Goal: Transaction & Acquisition: Purchase product/service

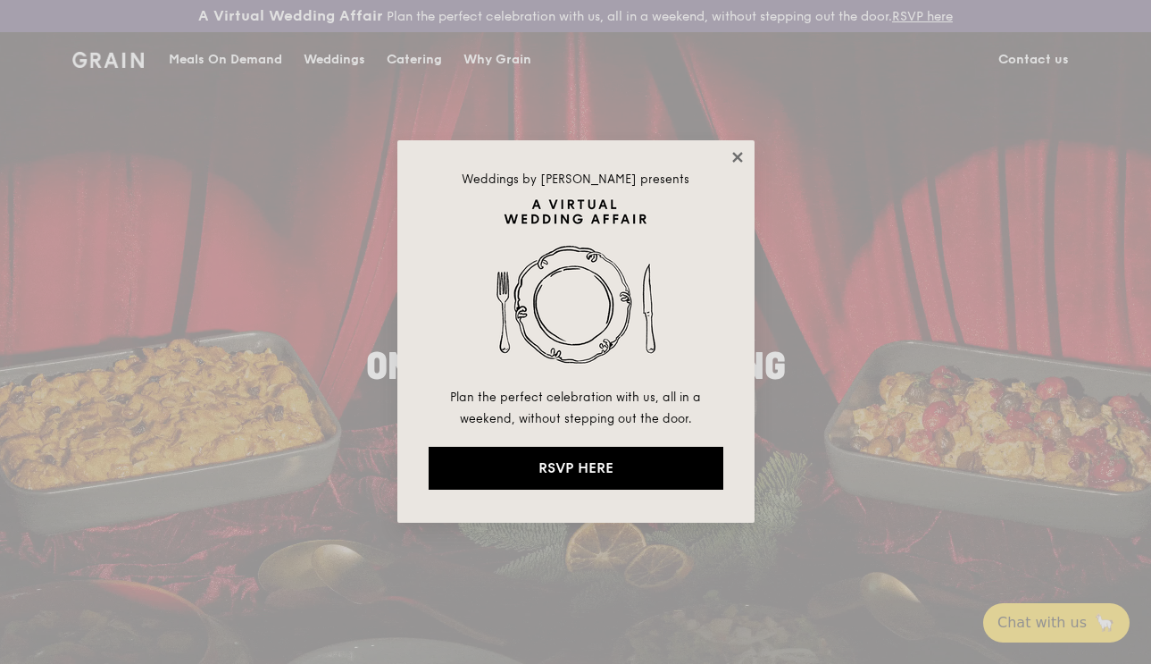
click at [734, 159] on icon at bounding box center [737, 157] width 10 height 10
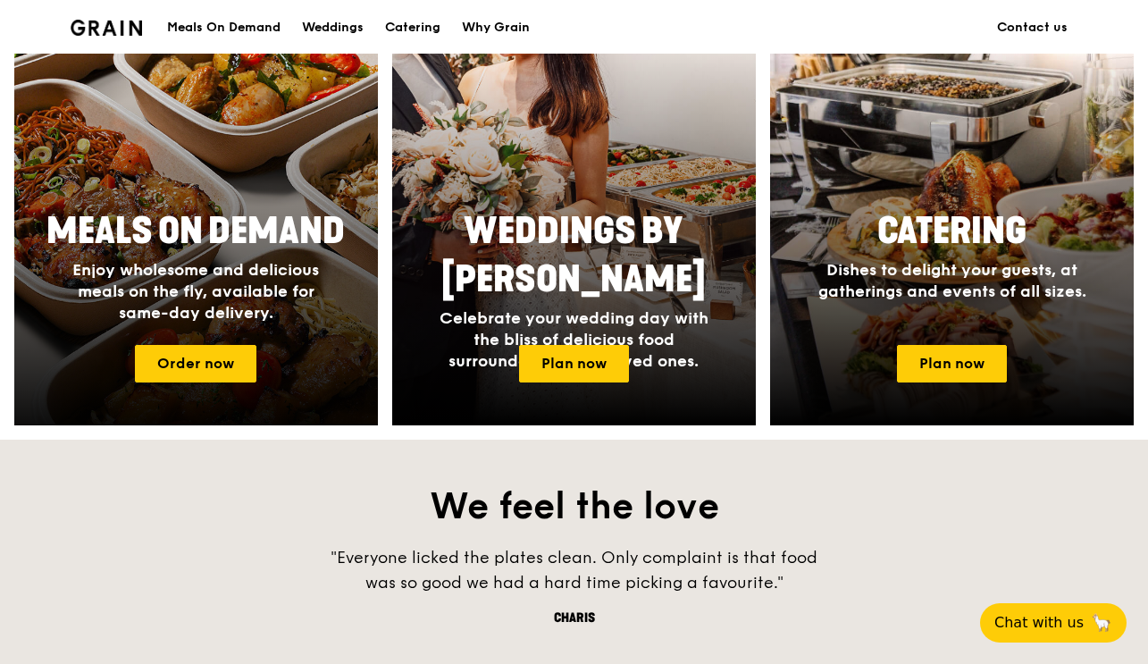
scroll to position [815, 0]
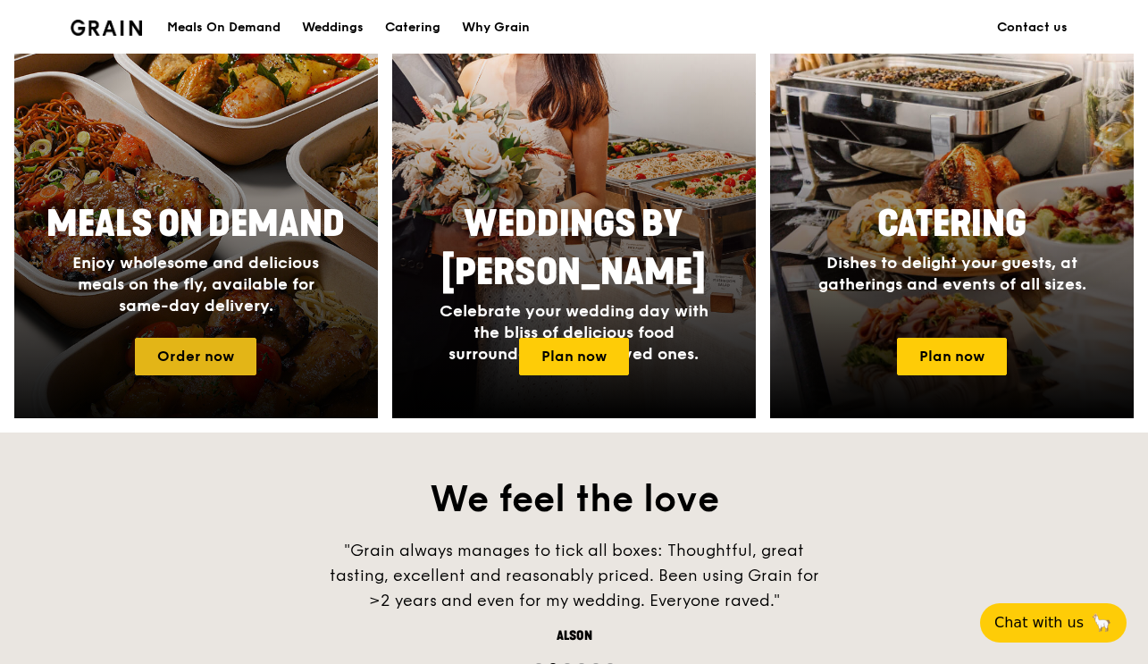
click at [172, 366] on link "Order now" at bounding box center [195, 357] width 121 height 38
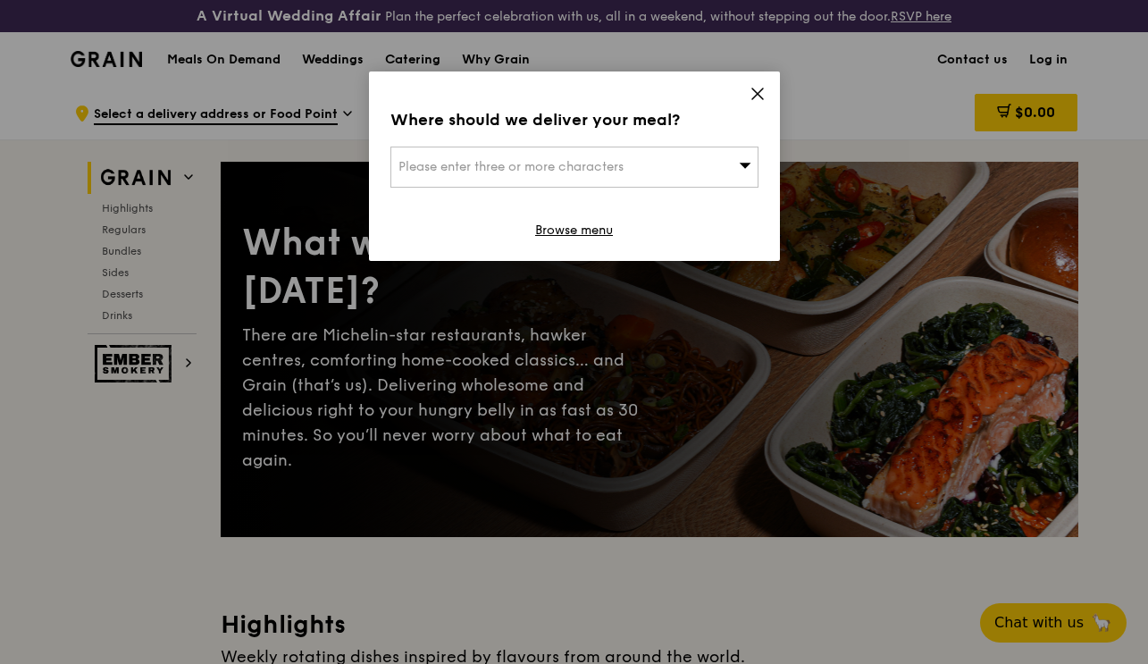
click at [490, 168] on span "Please enter three or more characters" at bounding box center [510, 166] width 225 height 15
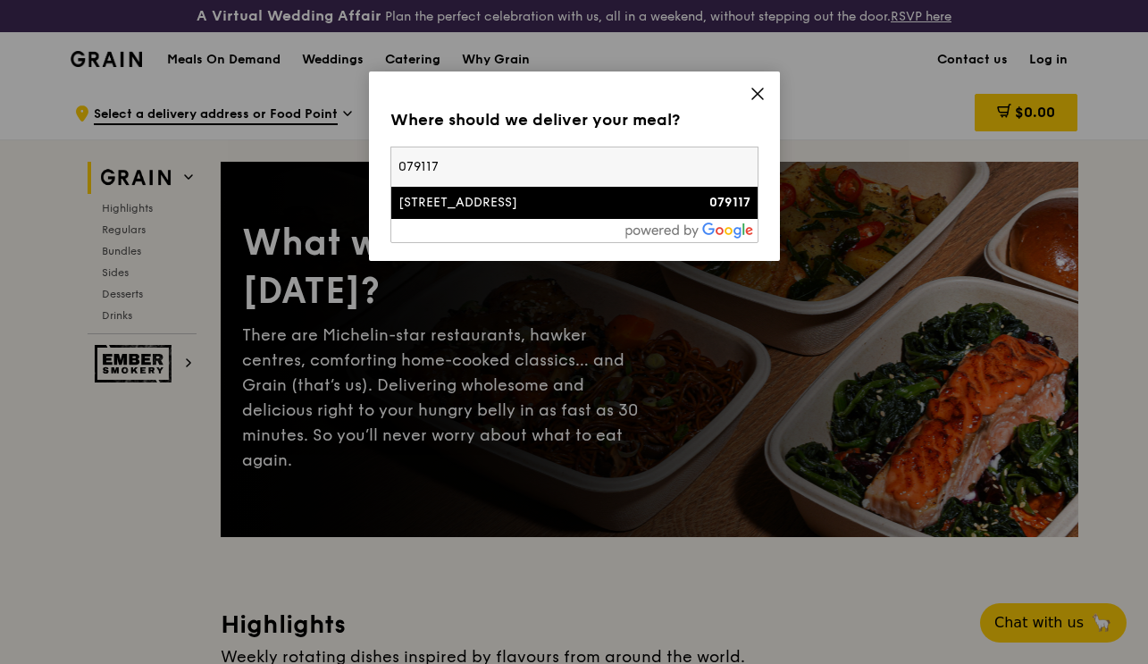
type input "079117"
click at [510, 202] on div "[STREET_ADDRESS]" at bounding box center [530, 203] width 264 height 18
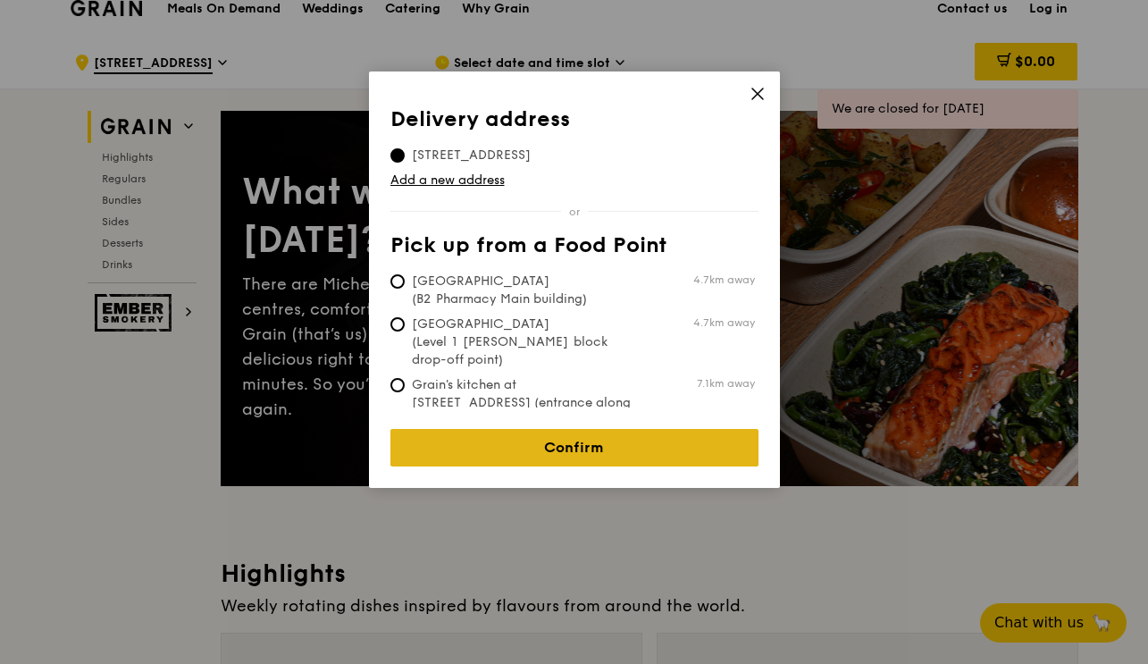
scroll to position [49, 0]
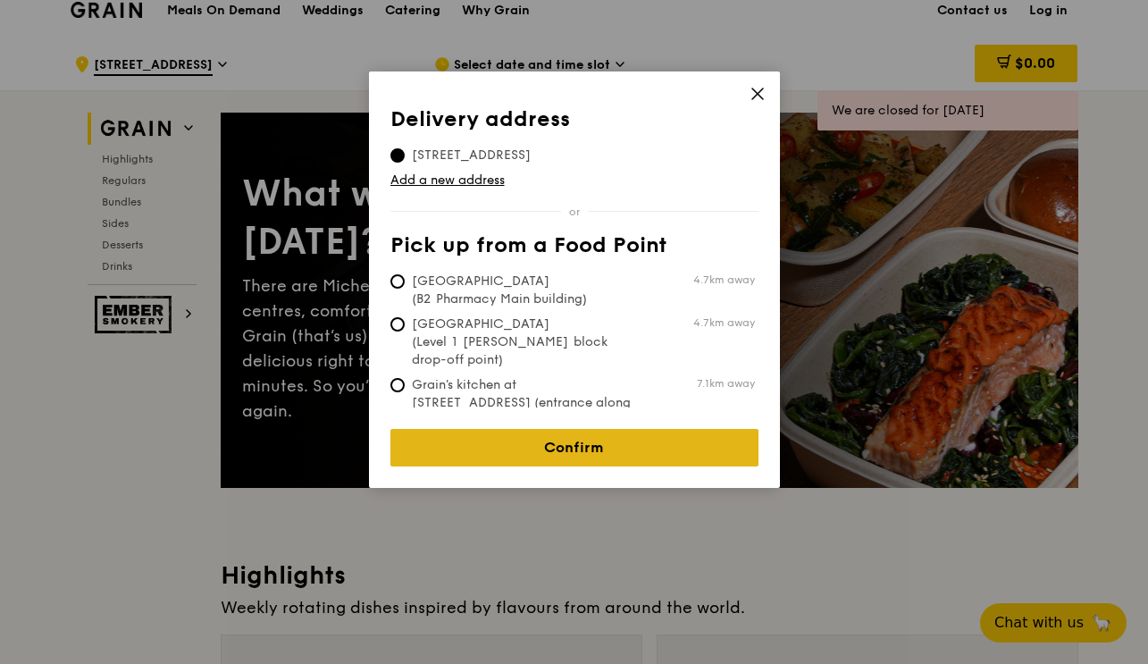
click at [549, 438] on link "Confirm" at bounding box center [574, 448] width 368 height 38
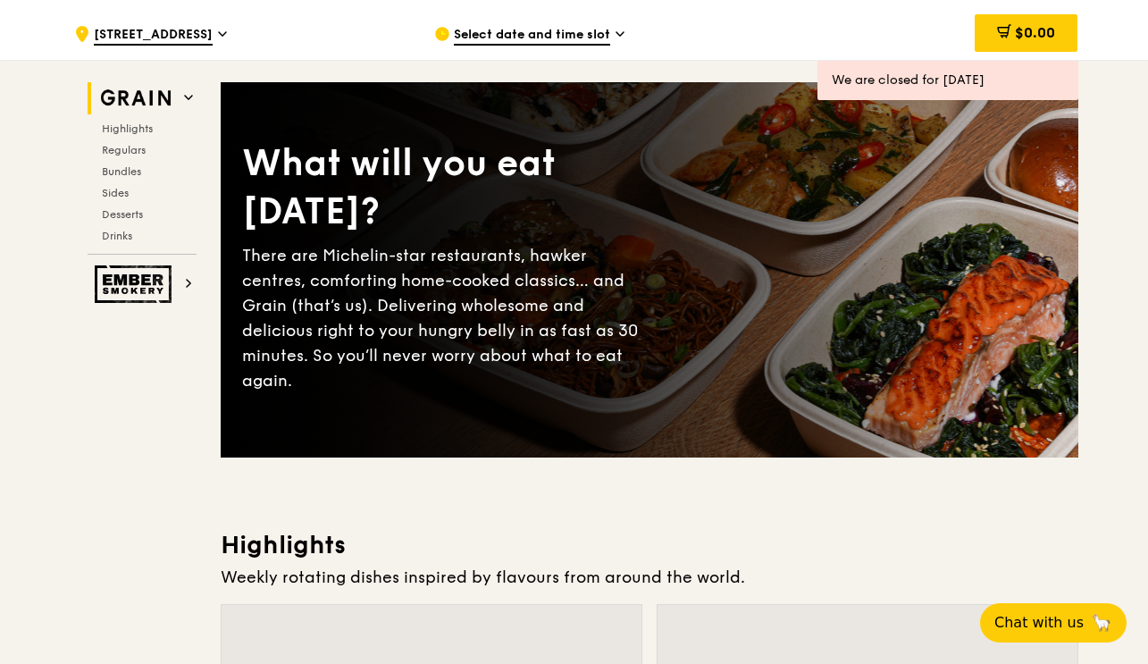
scroll to position [75, 0]
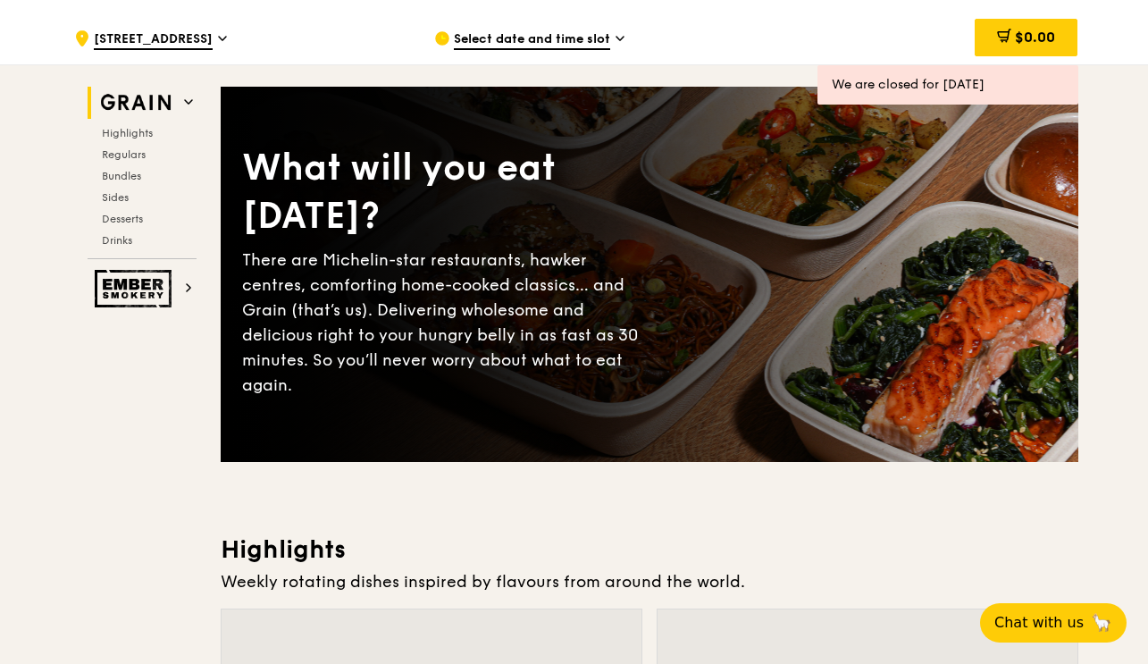
click at [511, 30] on span "Select date and time slot" at bounding box center [532, 40] width 156 height 20
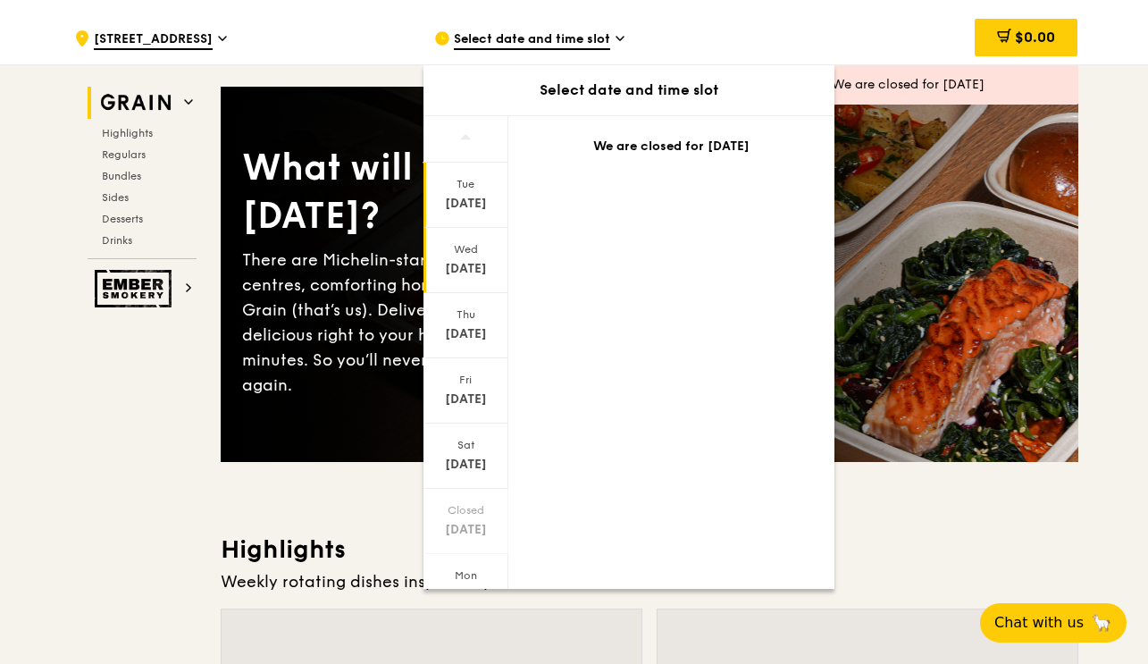
click at [472, 255] on div "Wed" at bounding box center [465, 249] width 79 height 14
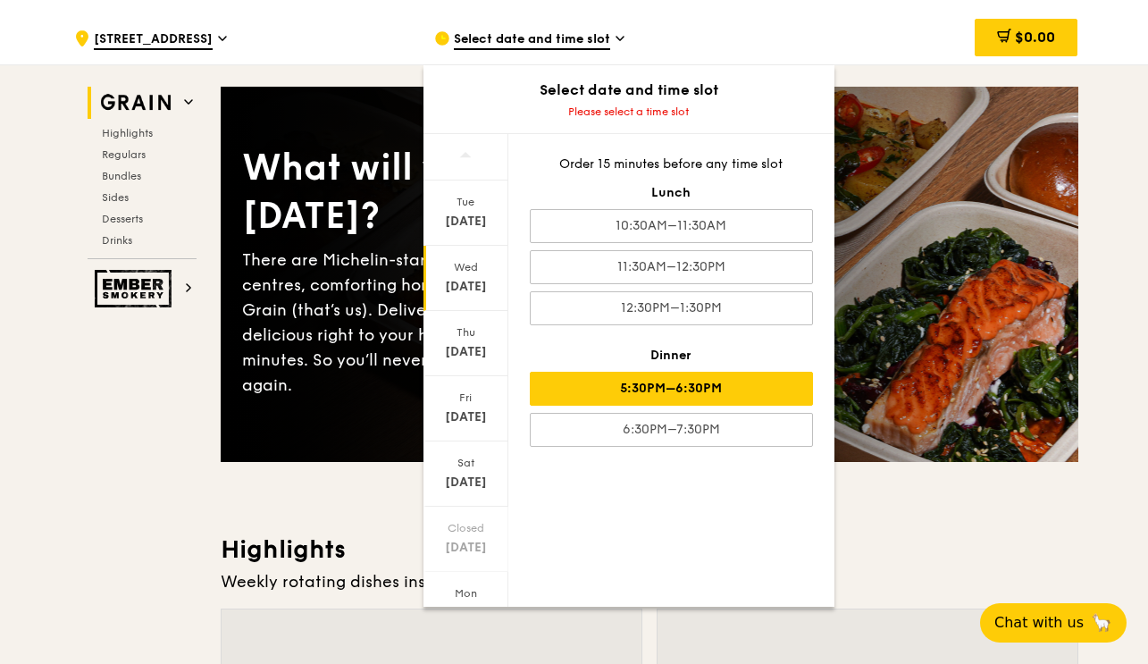
click at [699, 389] on div "5:30PM–6:30PM" at bounding box center [671, 389] width 283 height 34
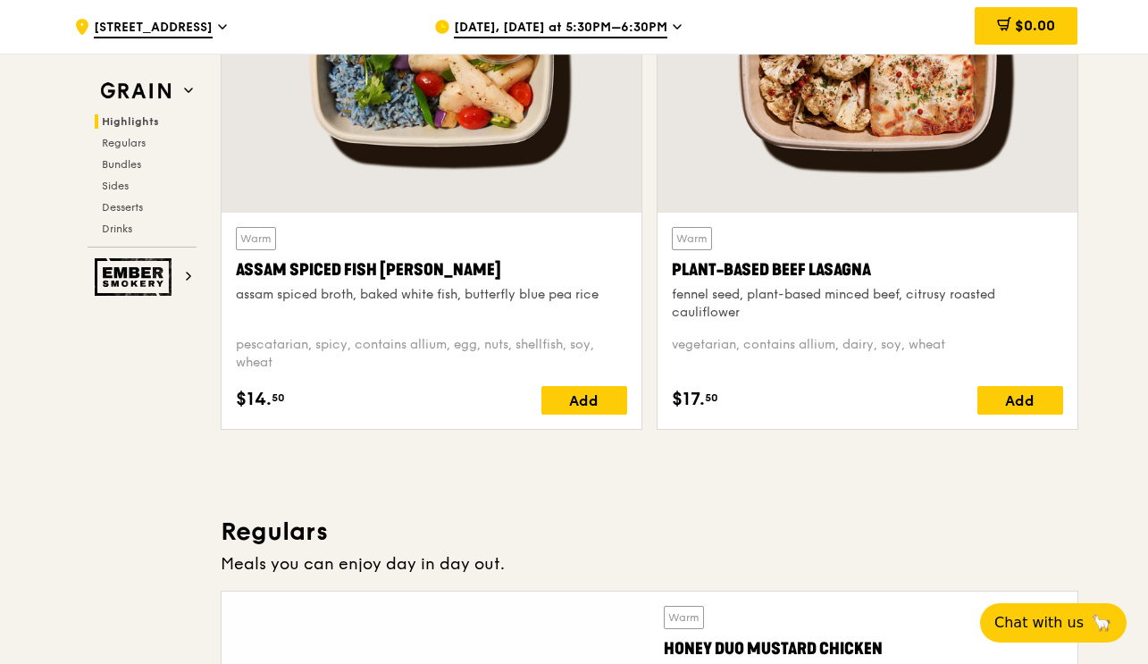
scroll to position [954, 0]
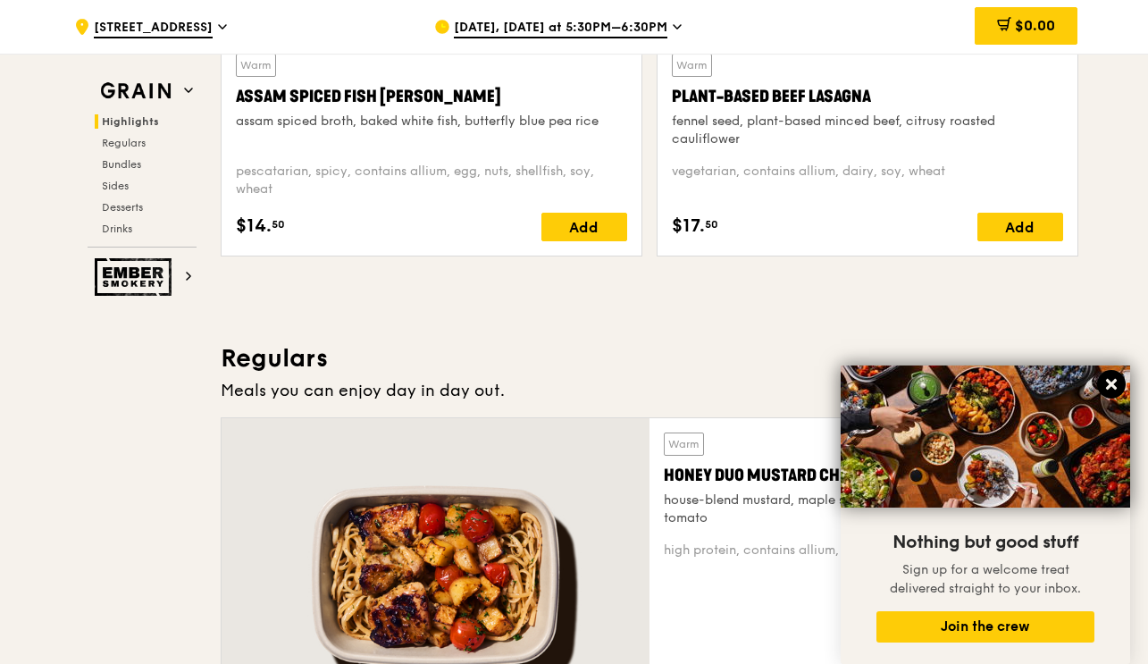
click at [1113, 391] on icon at bounding box center [1111, 384] width 16 height 16
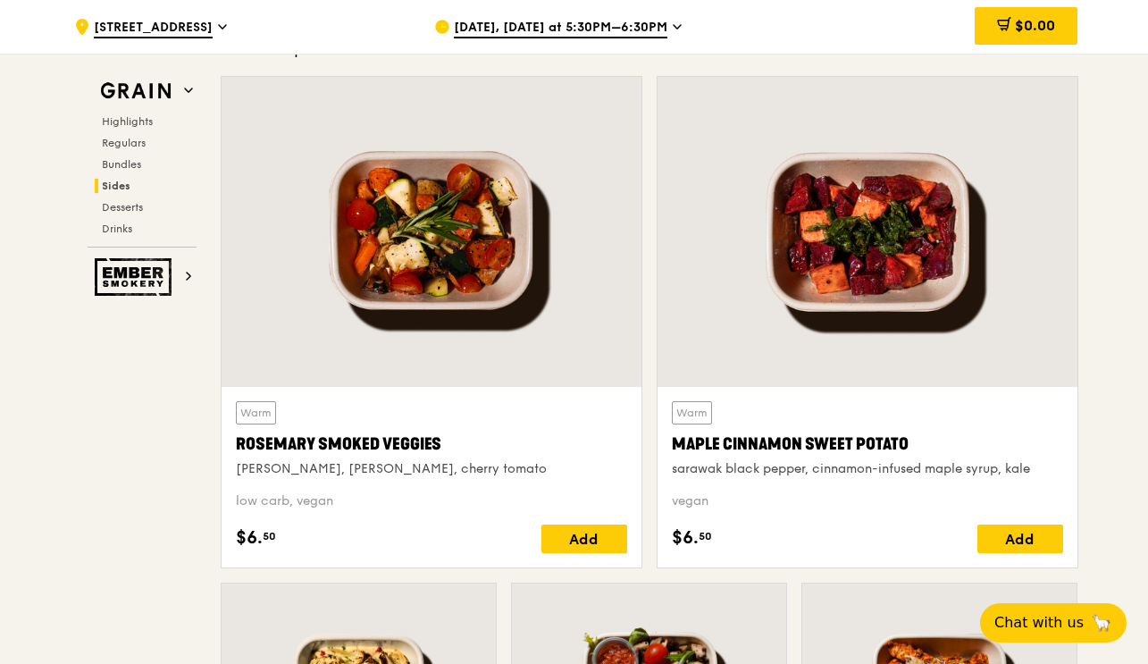
scroll to position [4101, 0]
